Goal: Transaction & Acquisition: Subscribe to service/newsletter

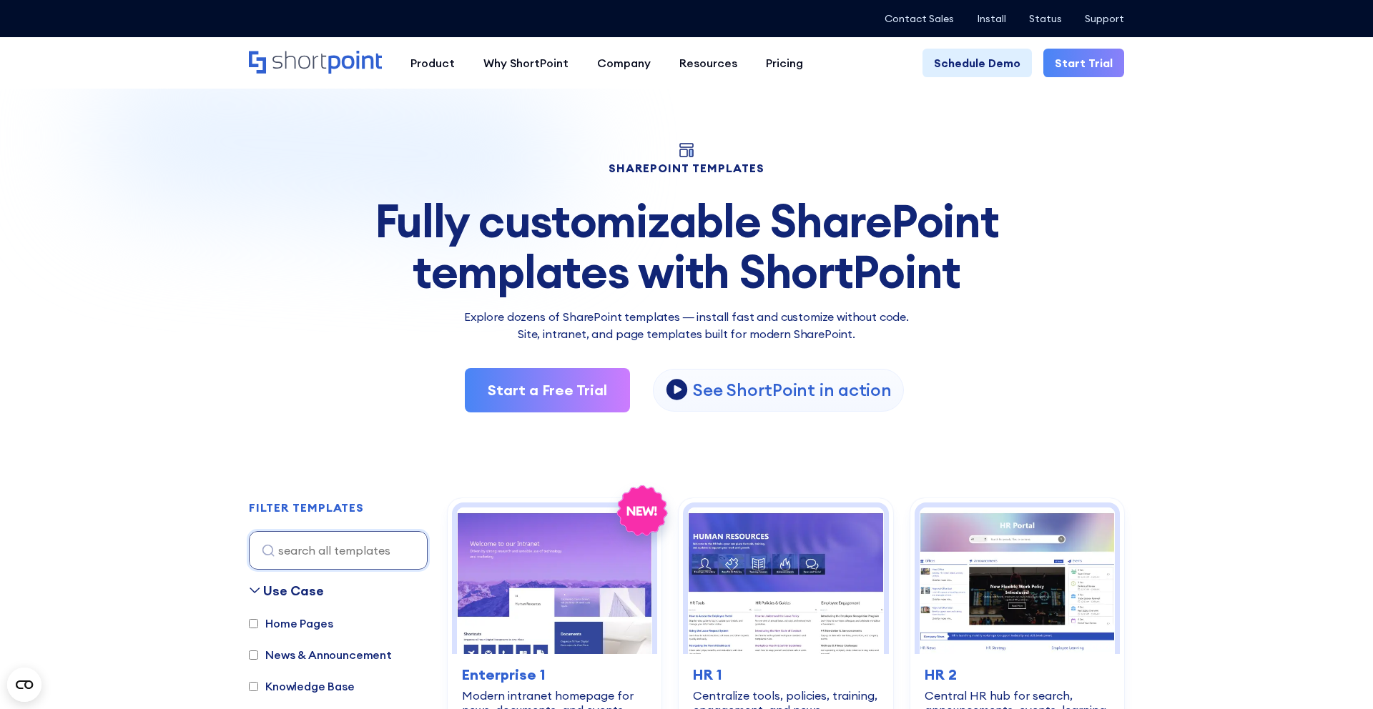
click at [1077, 70] on link "Start Trial" at bounding box center [1083, 63] width 81 height 29
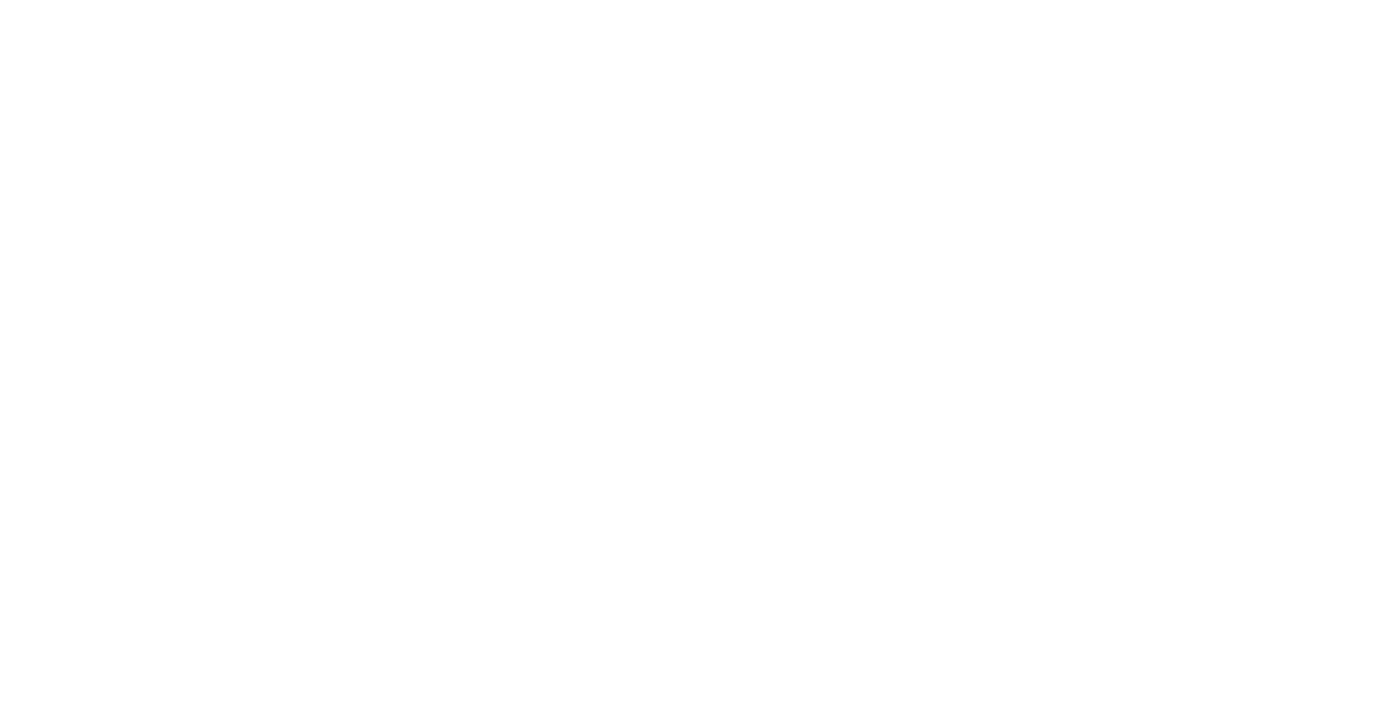
select select "+351"
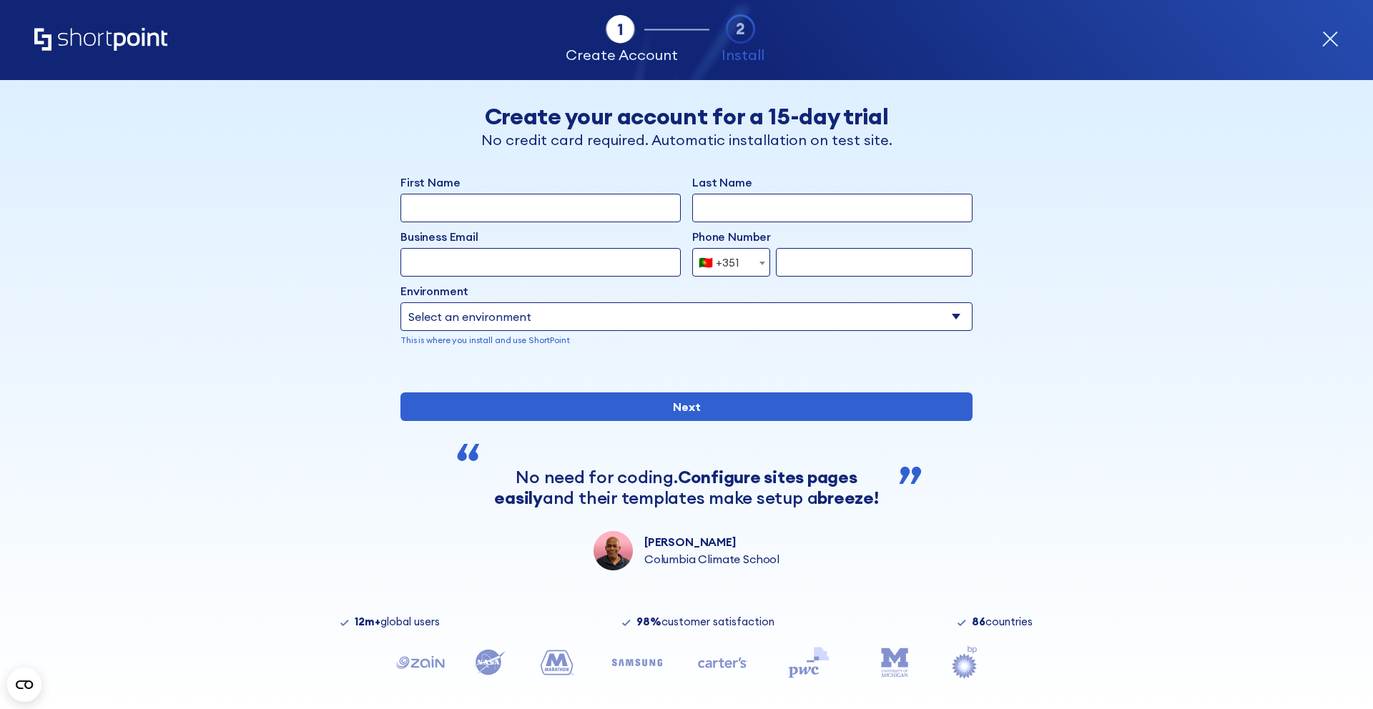
click at [630, 312] on select "Select an environment Microsoft 365 SharePoint Online SharePoint Subscription E…" at bounding box center [686, 316] width 572 height 29
select select "SharePoint SE"
click at [400, 302] on select "Select an environment Microsoft 365 SharePoint Online SharePoint Subscription E…" at bounding box center [686, 316] width 572 height 29
click at [576, 209] on input "First Name" at bounding box center [540, 208] width 280 height 29
click at [787, 337] on p "Please enter your company tenant domain" at bounding box center [832, 340] width 280 height 13
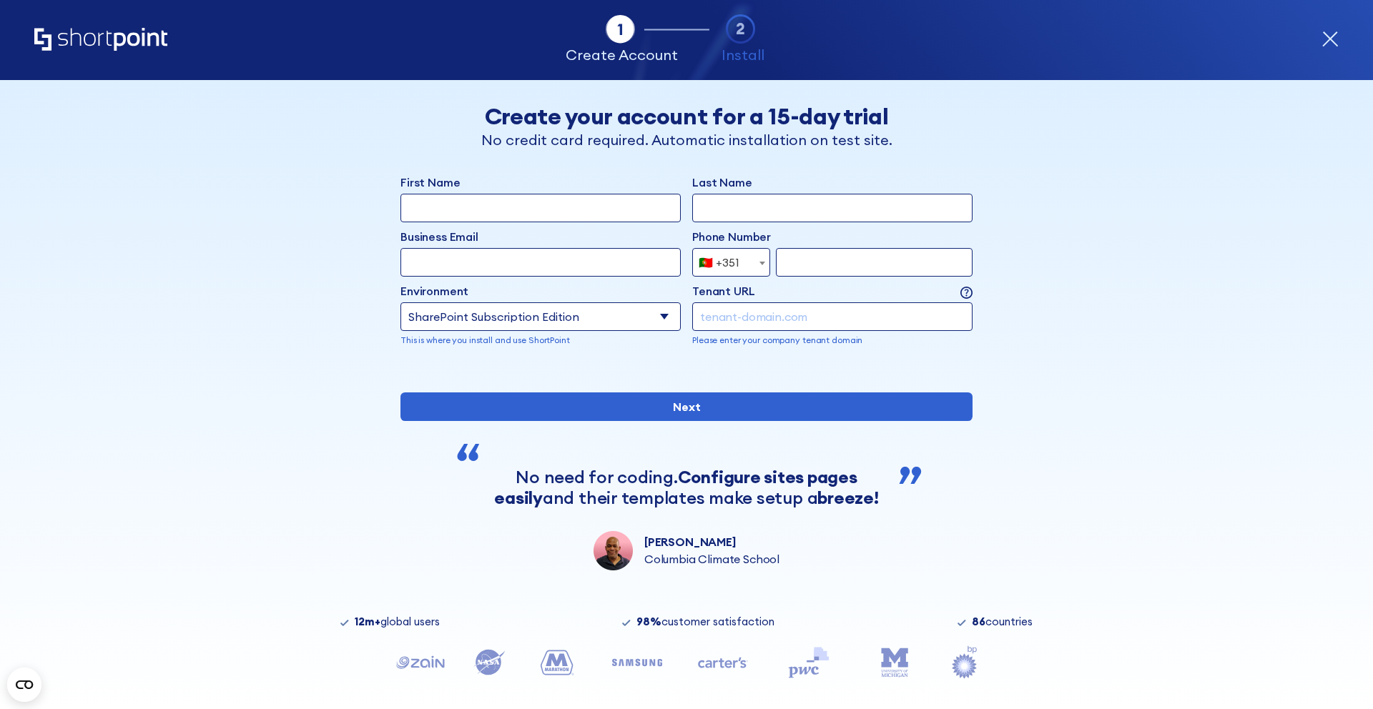
click at [787, 329] on input "form" at bounding box center [832, 316] width 280 height 29
type input "[DOMAIN_NAME]"
click at [631, 209] on input "First Name" at bounding box center [540, 208] width 280 height 29
type input "cm"
click at [773, 200] on input "Last Name" at bounding box center [832, 208] width 280 height 29
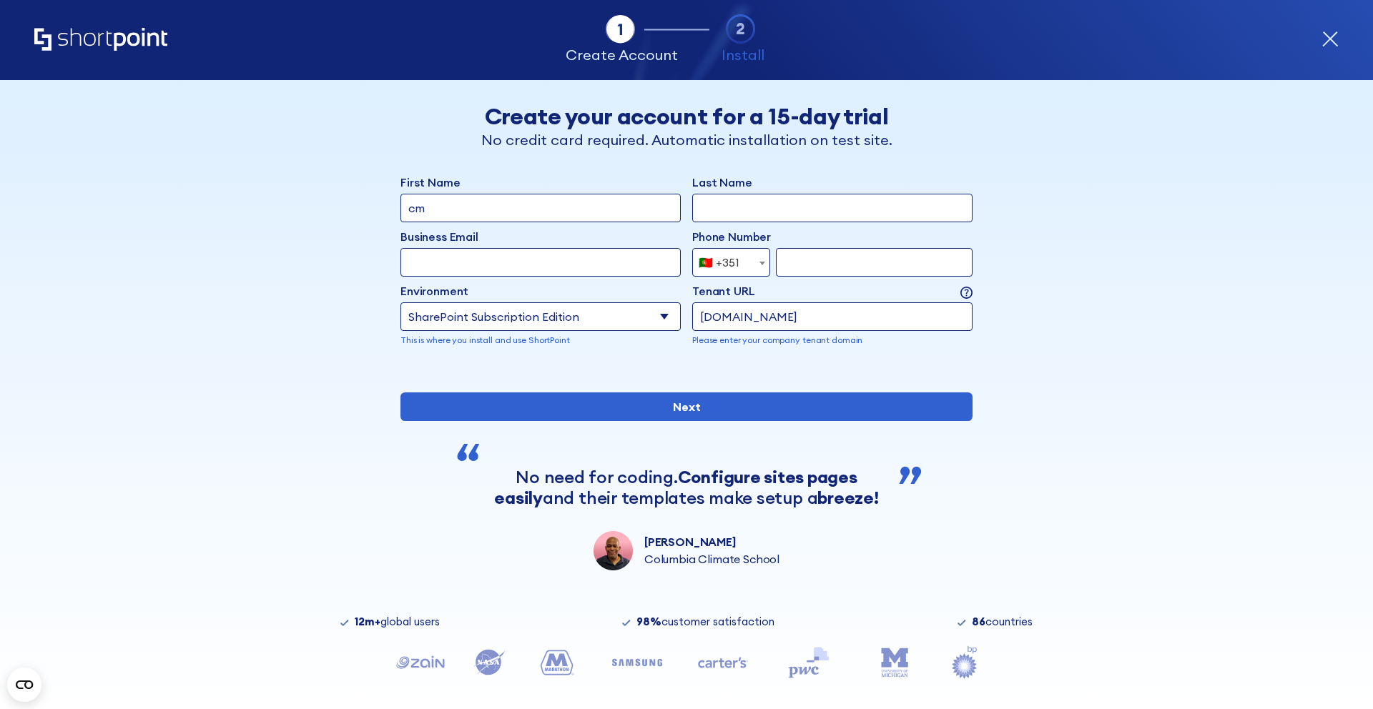
type input "[PERSON_NAME]"
click at [614, 287] on label "Environment" at bounding box center [540, 290] width 280 height 17
click at [614, 302] on select "Select an environment Microsoft 365 SharePoint Online SharePoint Subscription E…" at bounding box center [540, 316] width 280 height 29
click at [614, 275] on input "Business Email" at bounding box center [540, 262] width 280 height 29
type input "[PERSON_NAME][EMAIL_ADDRESS][DOMAIN_NAME]"
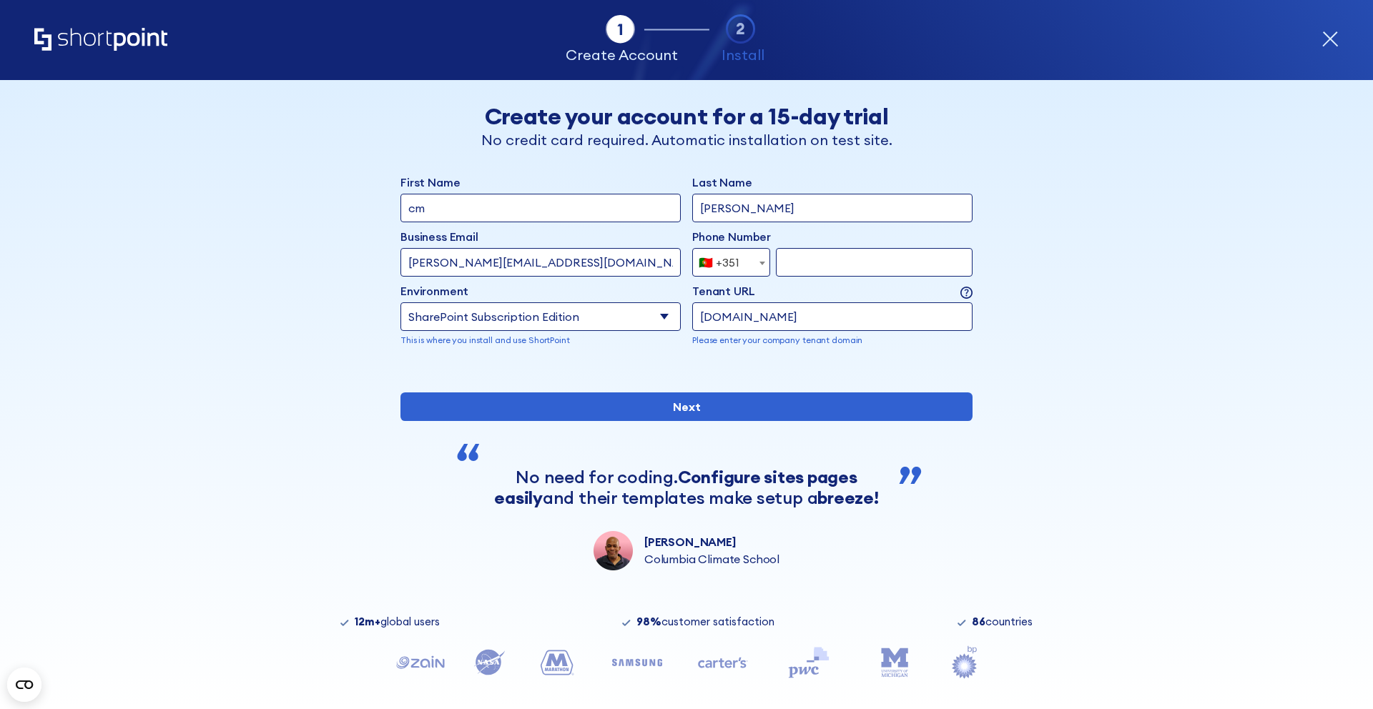
click at [809, 272] on input "form" at bounding box center [874, 262] width 197 height 29
type input "932723834"
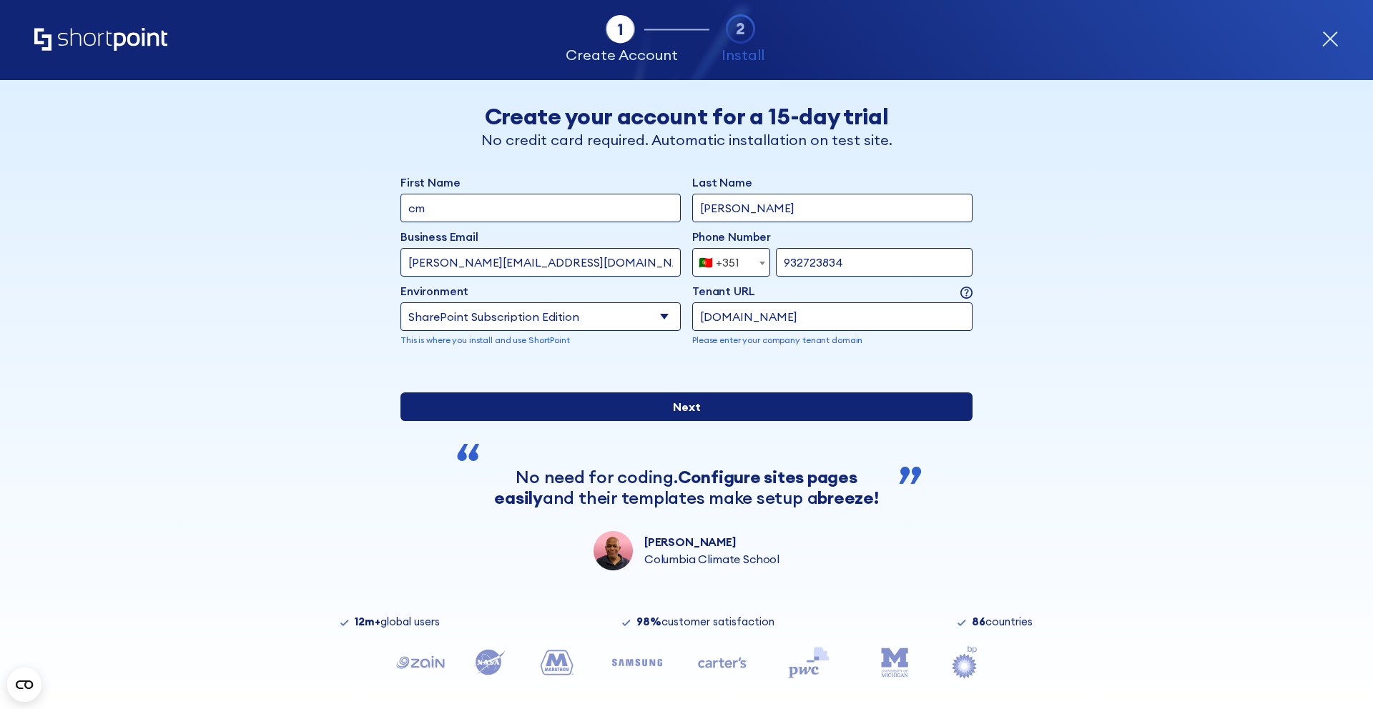
click at [701, 421] on input "Next" at bounding box center [686, 406] width 572 height 29
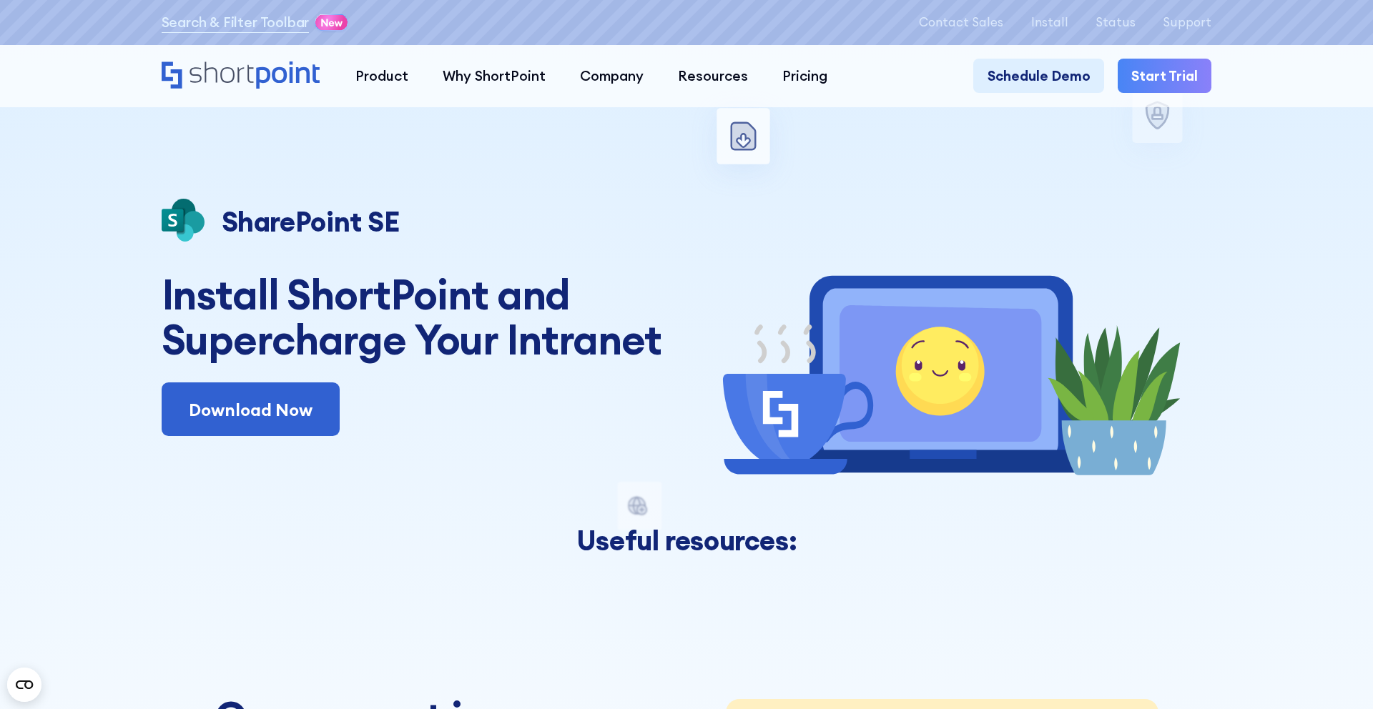
click at [1061, 31] on div "Search & Filter Toolbar -757 Days -22 Hours -54 Minutes -20 Seconds Until Launc…" at bounding box center [687, 22] width 1050 height 24
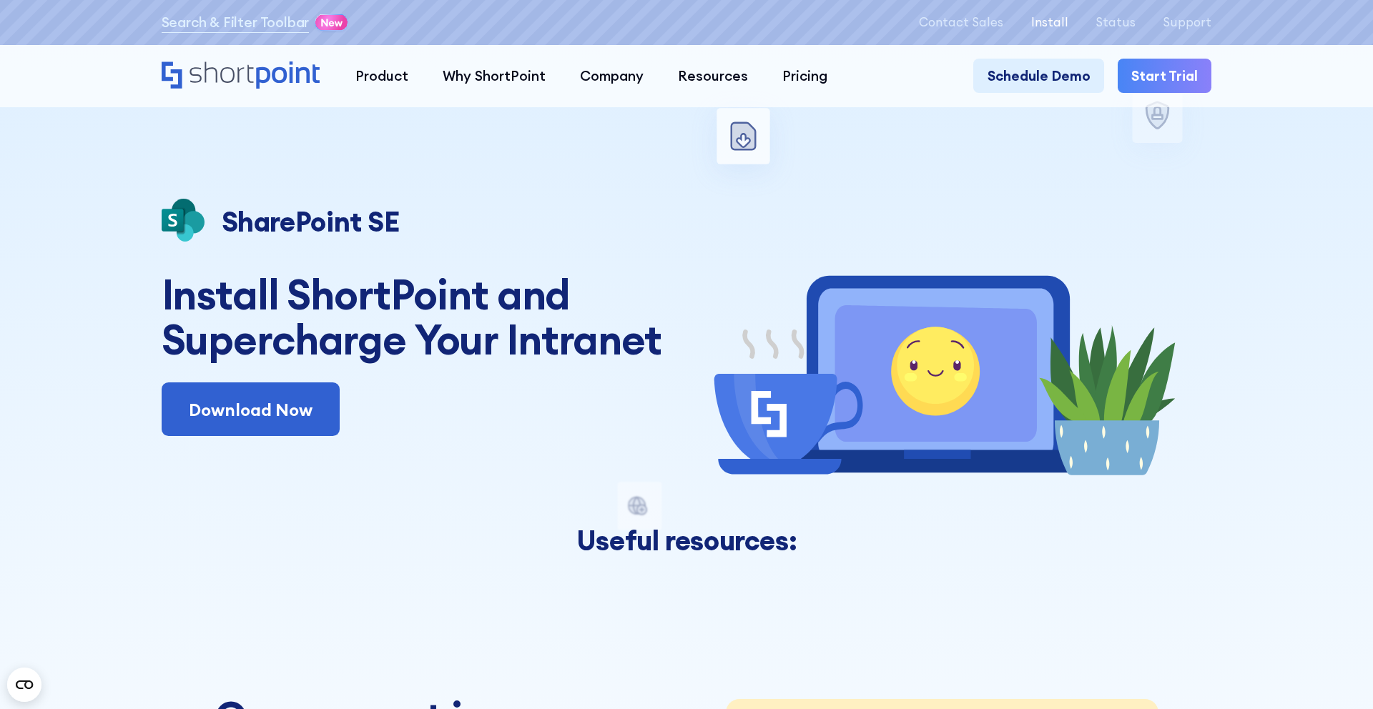
click at [1057, 25] on p "Install" at bounding box center [1049, 23] width 37 height 14
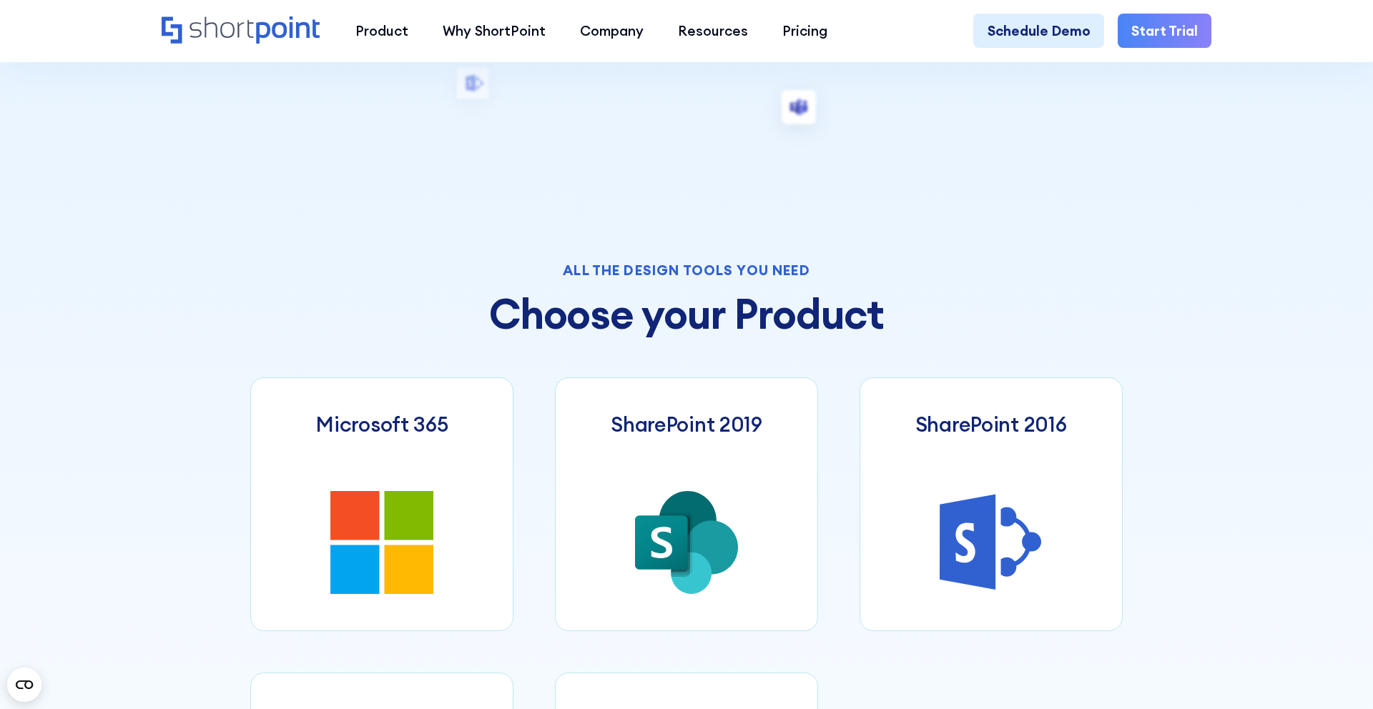
scroll to position [860, 0]
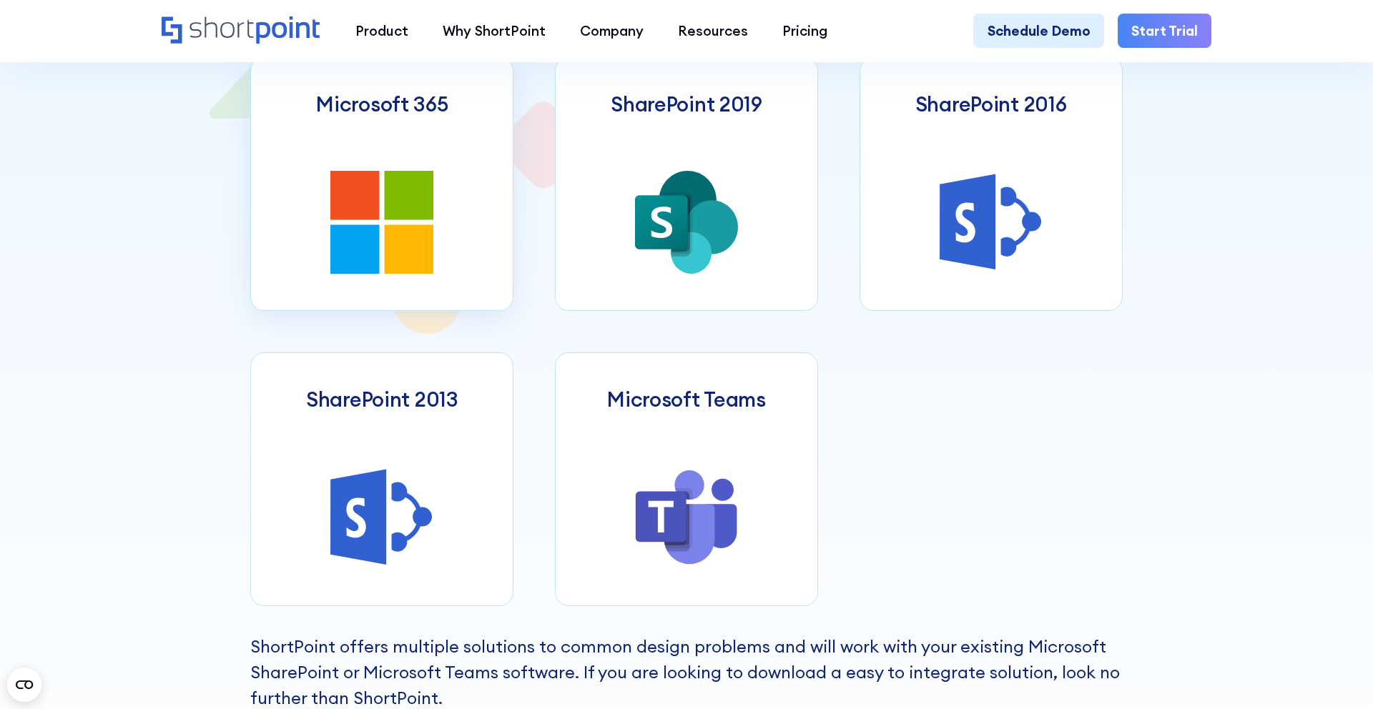
click at [452, 205] on link "Microsoft 365" at bounding box center [381, 184] width 263 height 254
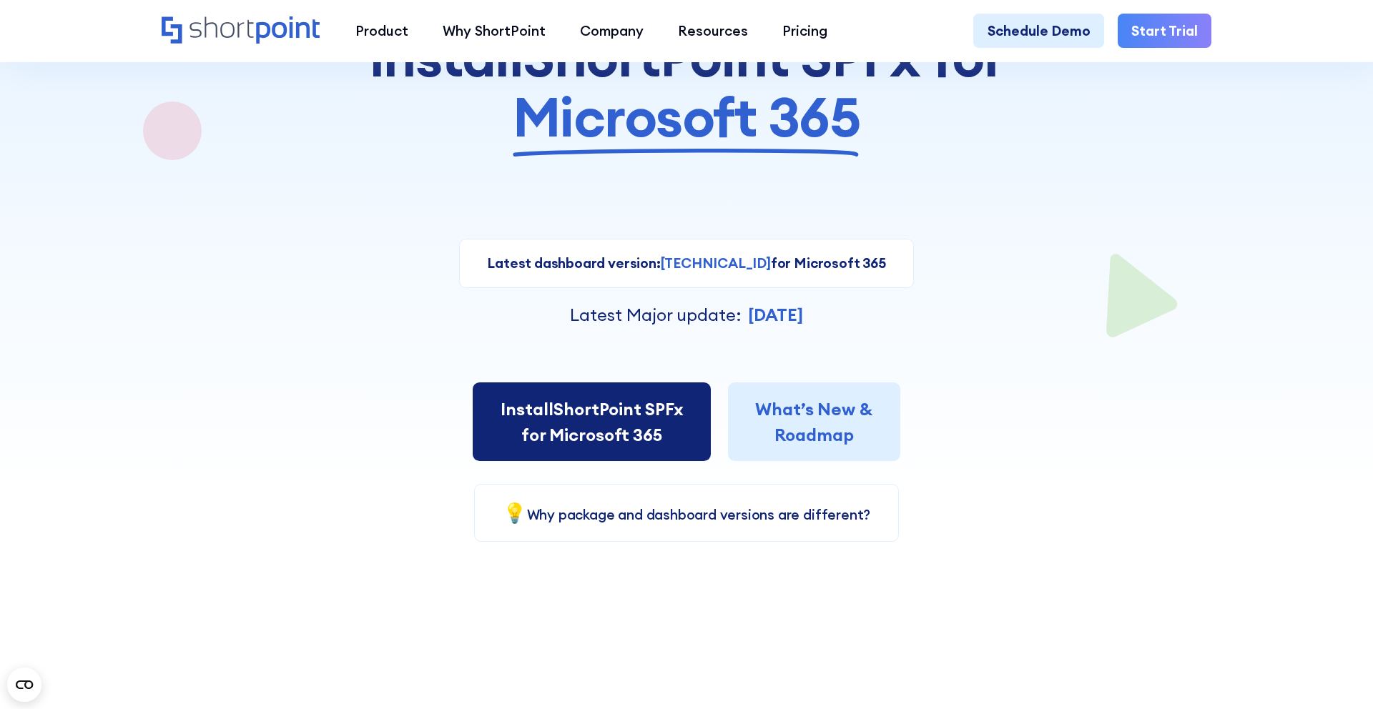
scroll to position [232, 0]
